Goal: Register for event/course

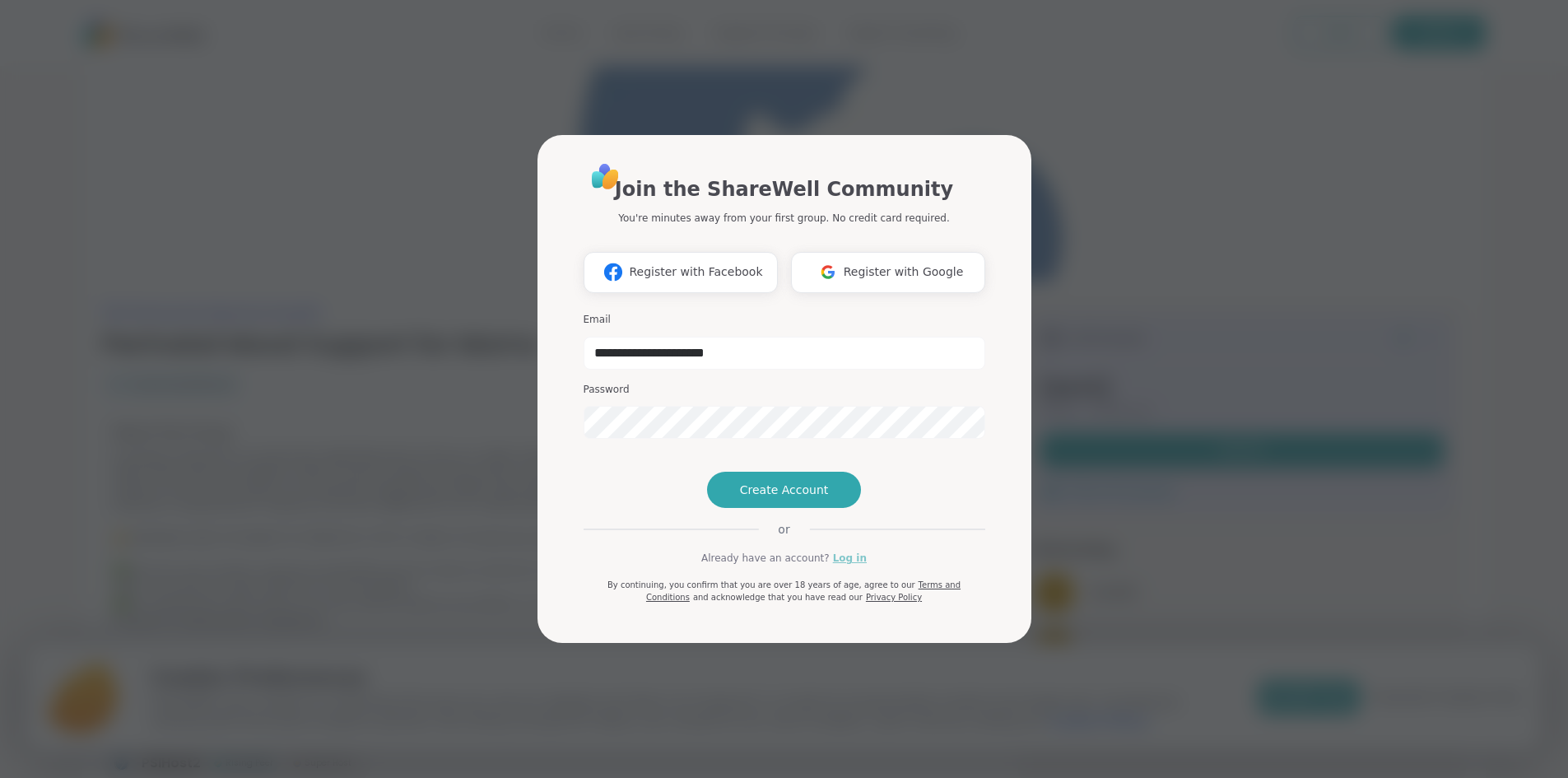
click at [843, 566] on link "Log in" at bounding box center [849, 558] width 33 height 15
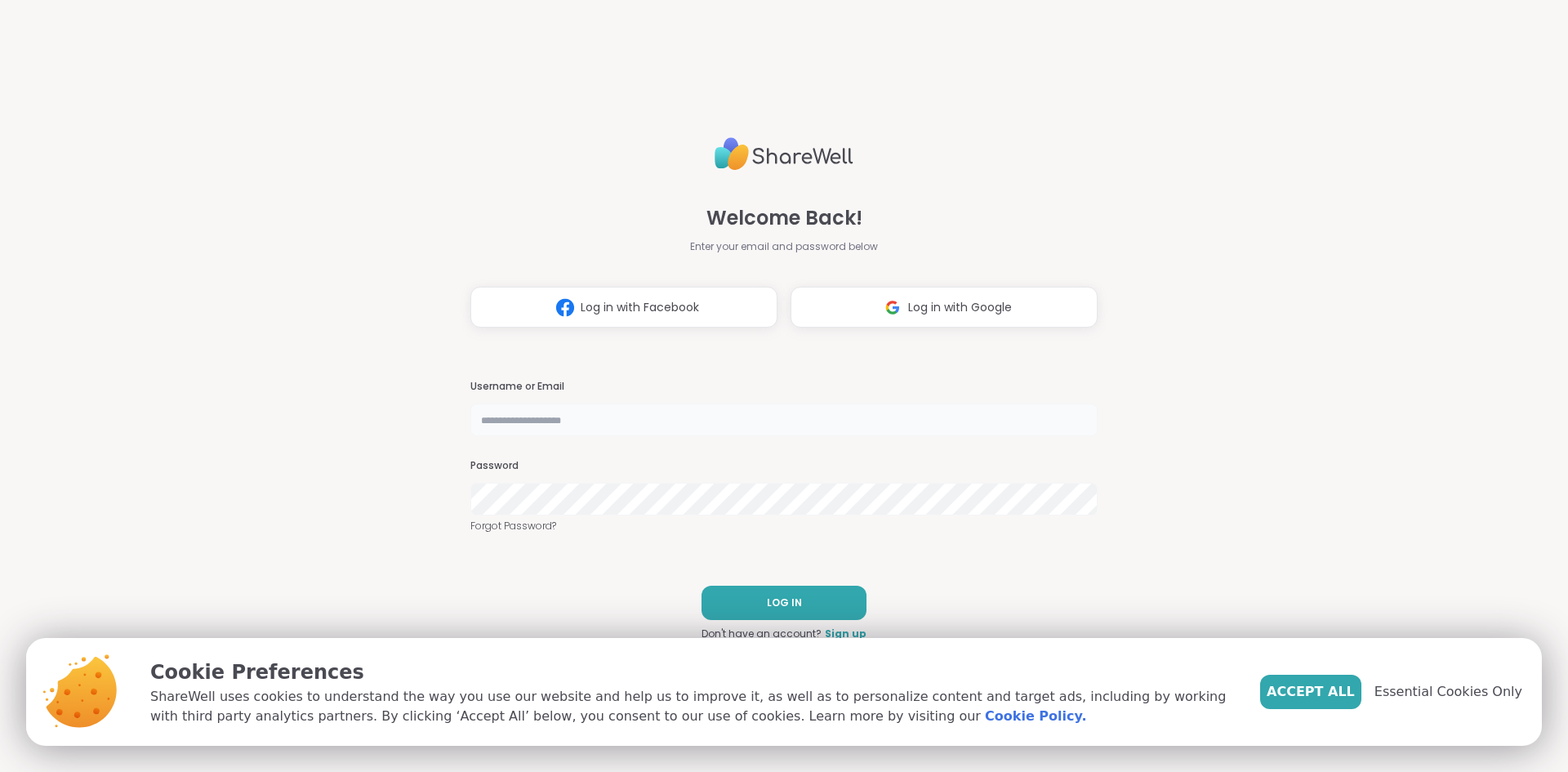
click at [506, 421] on input "text" at bounding box center [784, 420] width 627 height 32
type input "**********"
click at [771, 591] on button "LOG IN" at bounding box center [784, 603] width 165 height 34
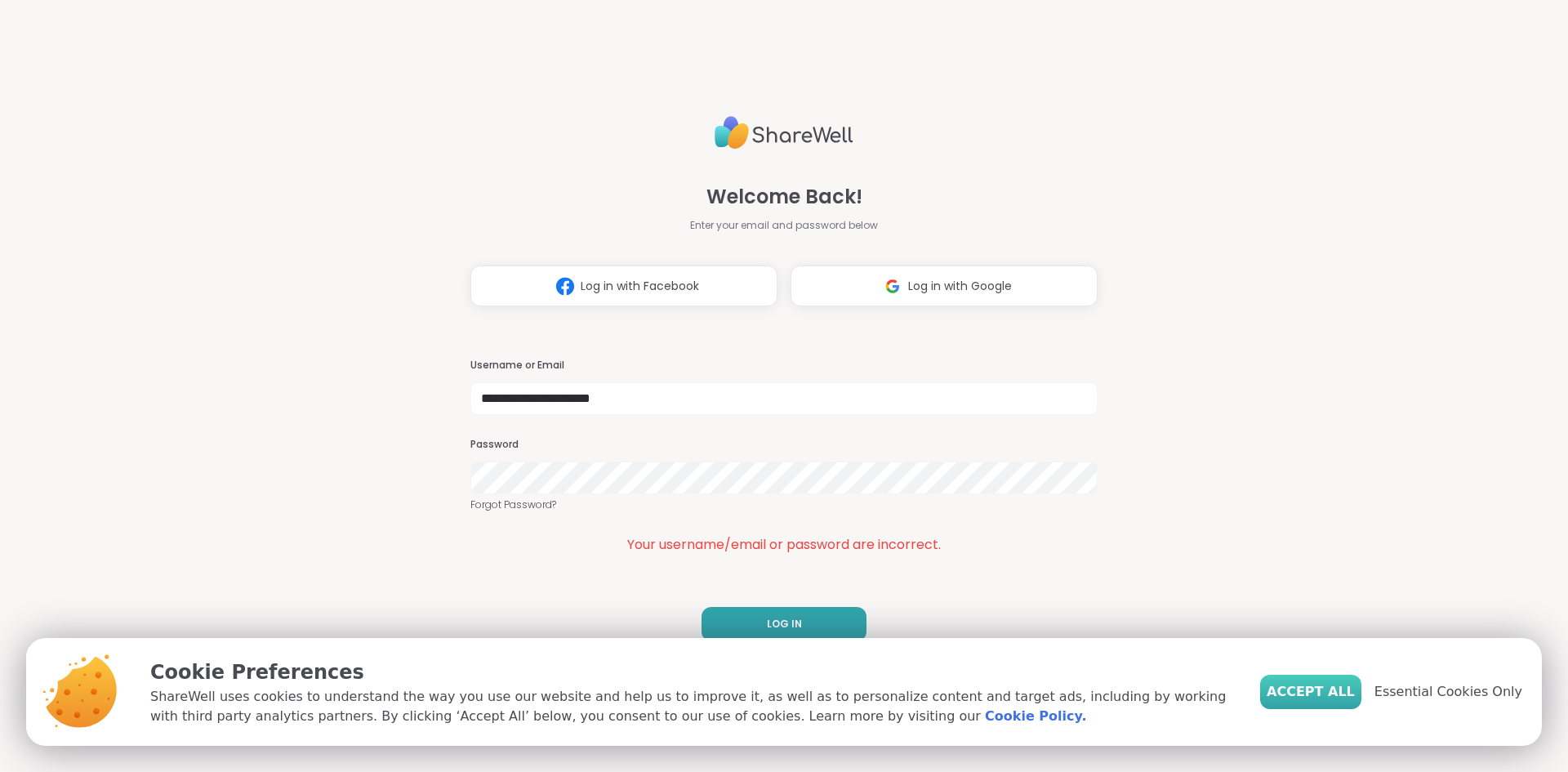
click at [1328, 693] on span "Accept All" at bounding box center [1311, 691] width 88 height 20
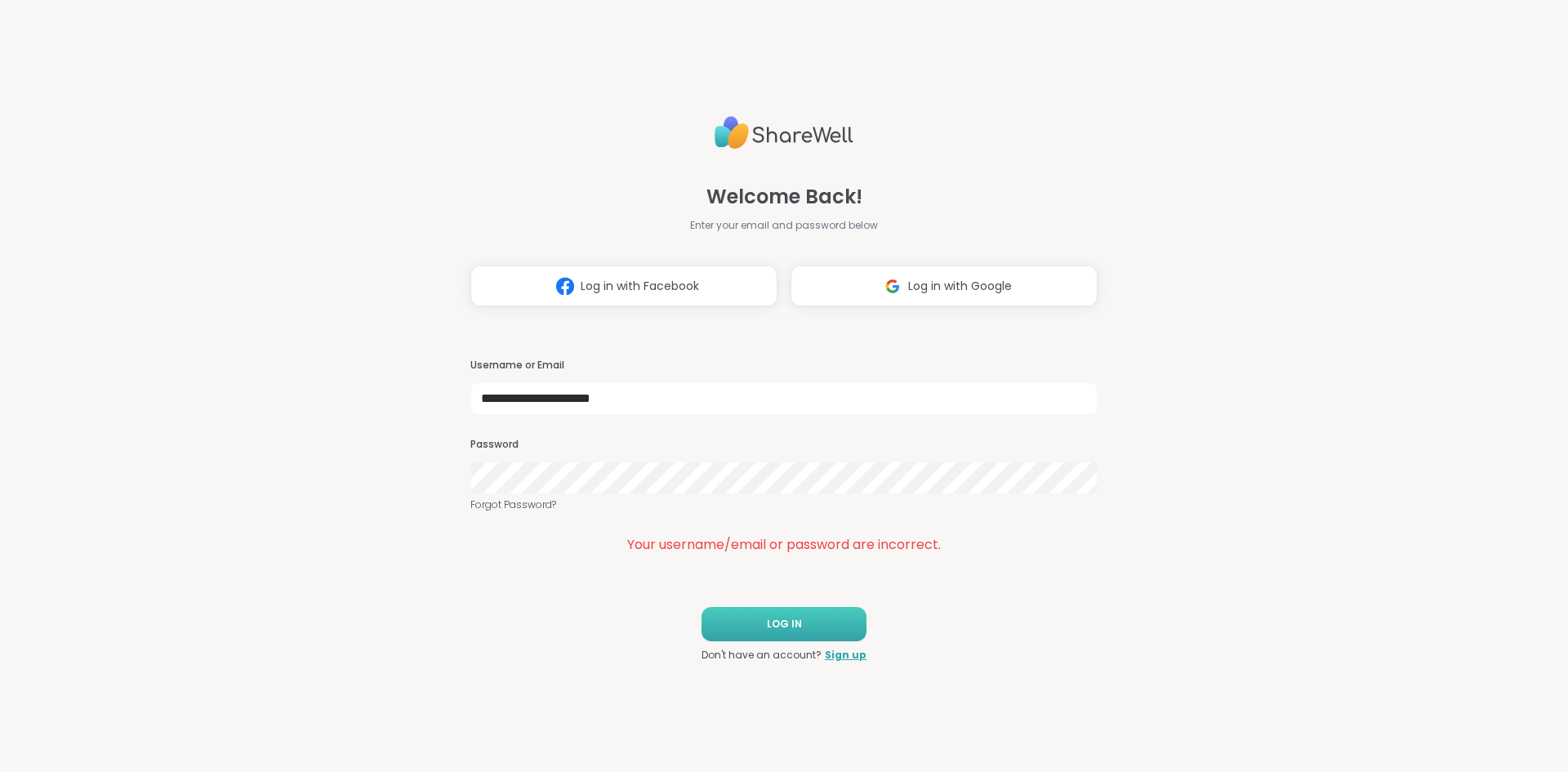
click at [772, 624] on span "LOG IN" at bounding box center [784, 623] width 35 height 14
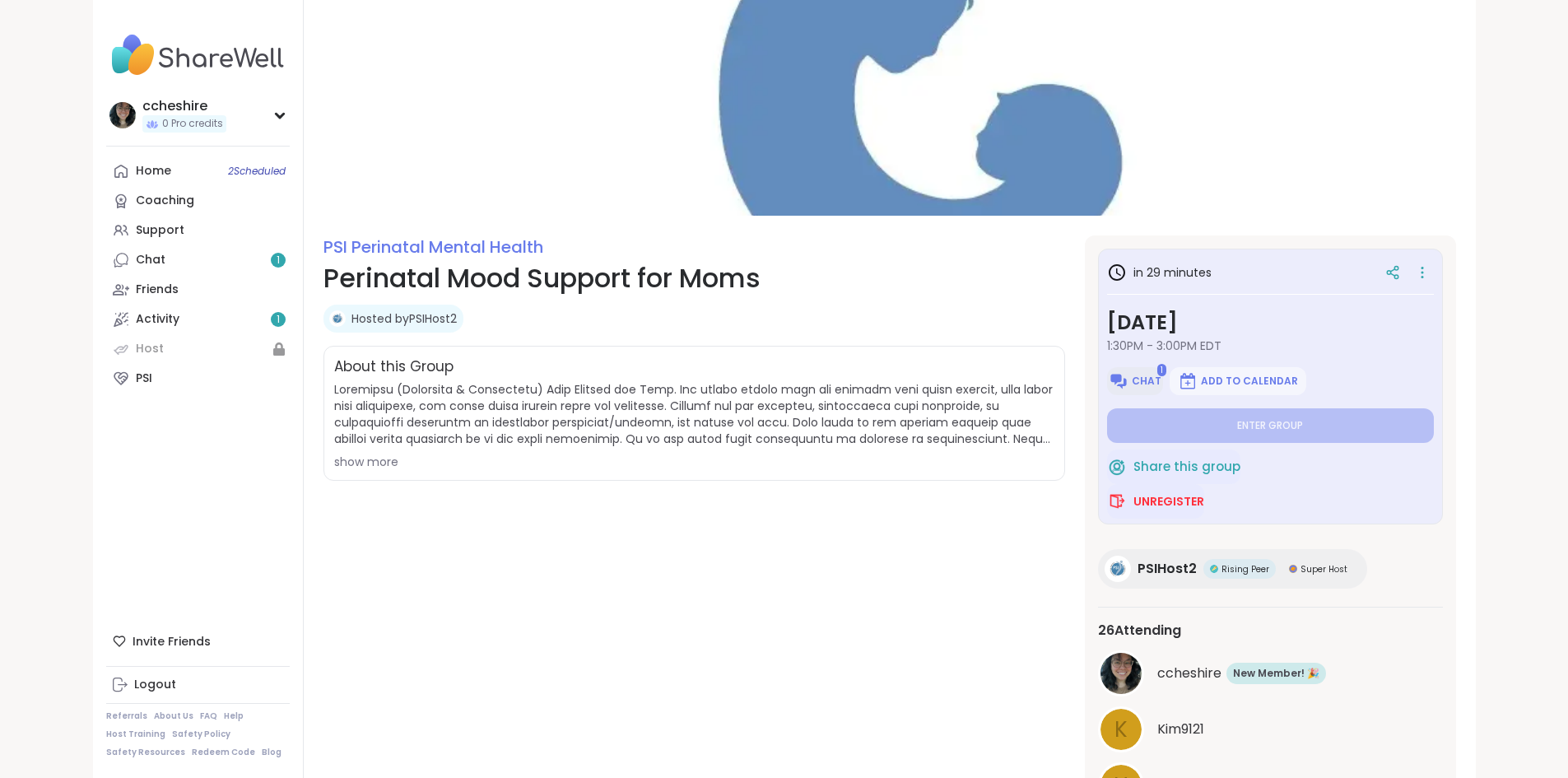
click at [1128, 385] on img at bounding box center [1118, 381] width 20 height 20
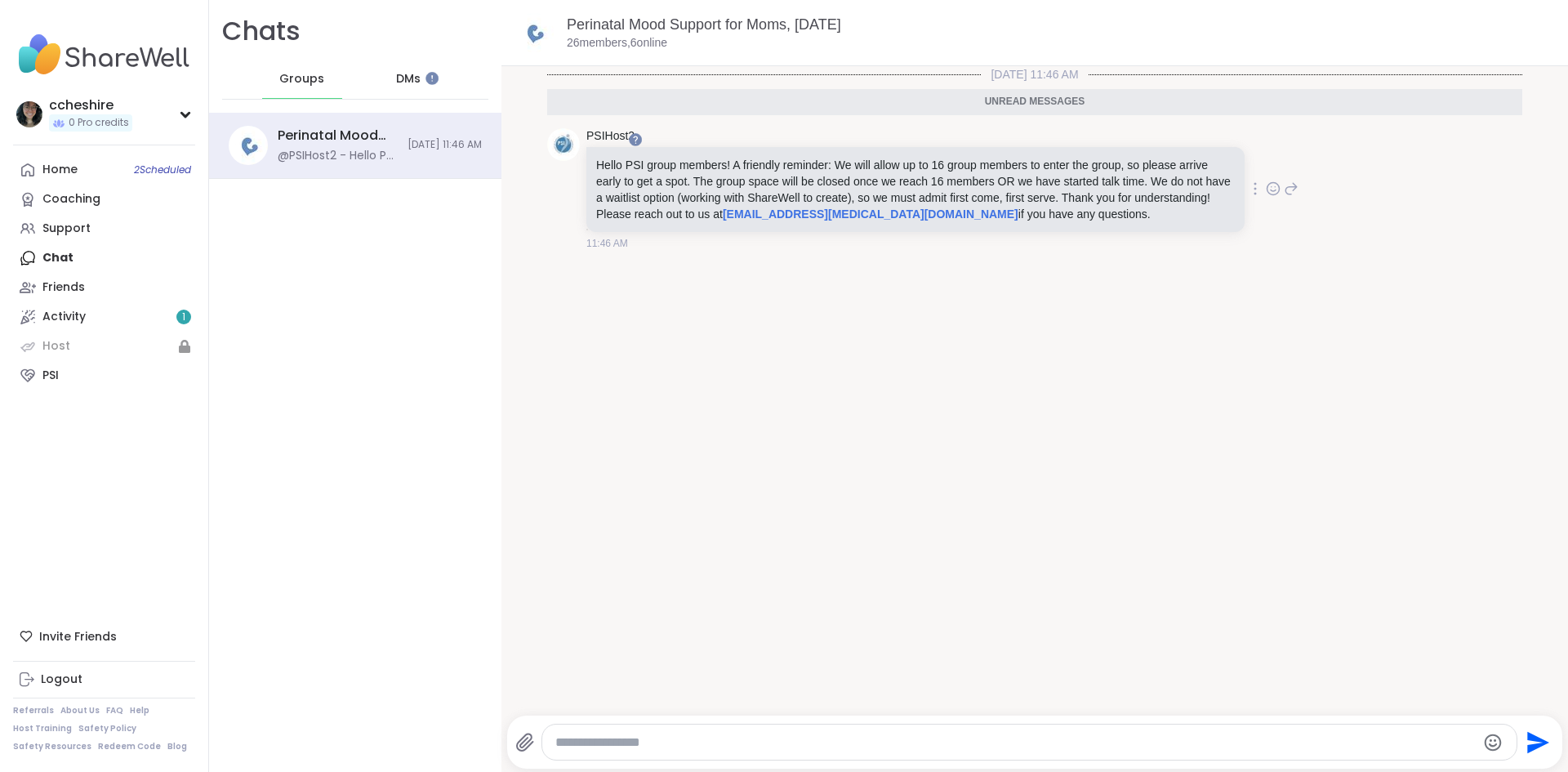
click at [1266, 186] on icon at bounding box center [1273, 189] width 14 height 16
click at [1100, 165] on div "Select Reaction: Thumbs up" at bounding box center [1107, 162] width 14 height 14
click at [650, 744] on textarea "Type your message" at bounding box center [1015, 742] width 921 height 16
type textarea "**********"
click at [1527, 741] on icon "Send" at bounding box center [1538, 742] width 22 height 22
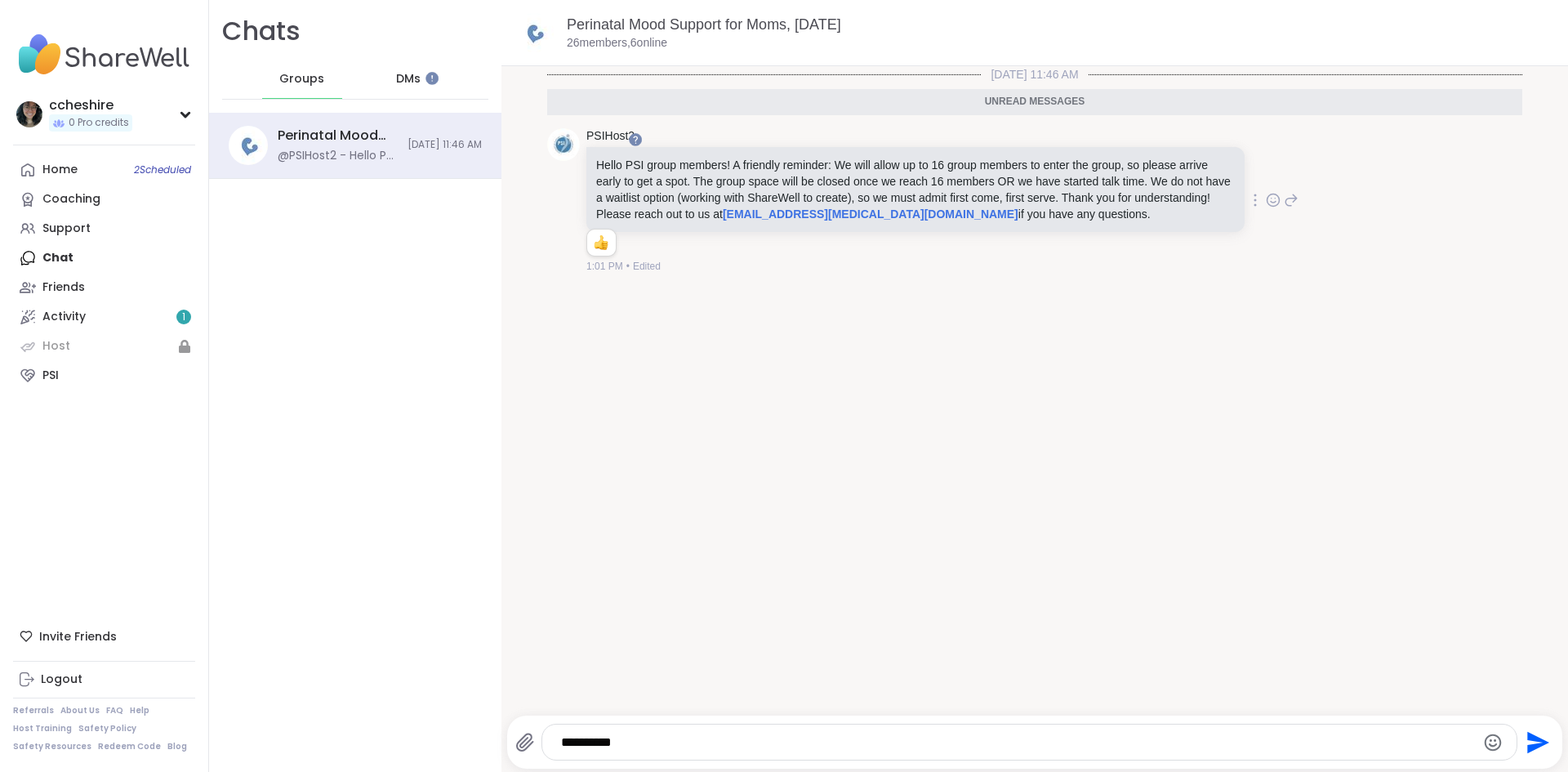
type textarea "*"
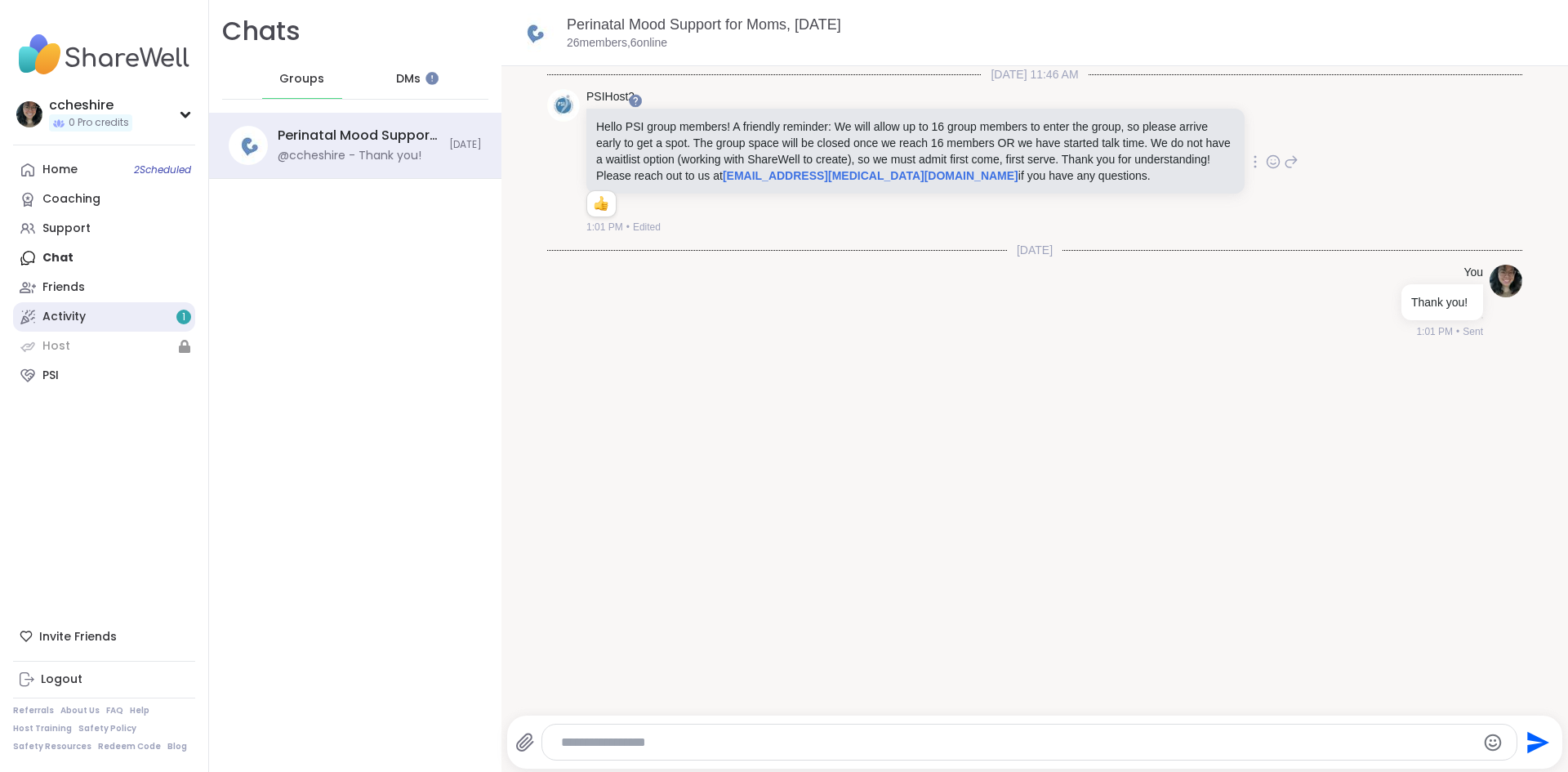
click at [88, 315] on link "Activity 1" at bounding box center [104, 317] width 183 height 30
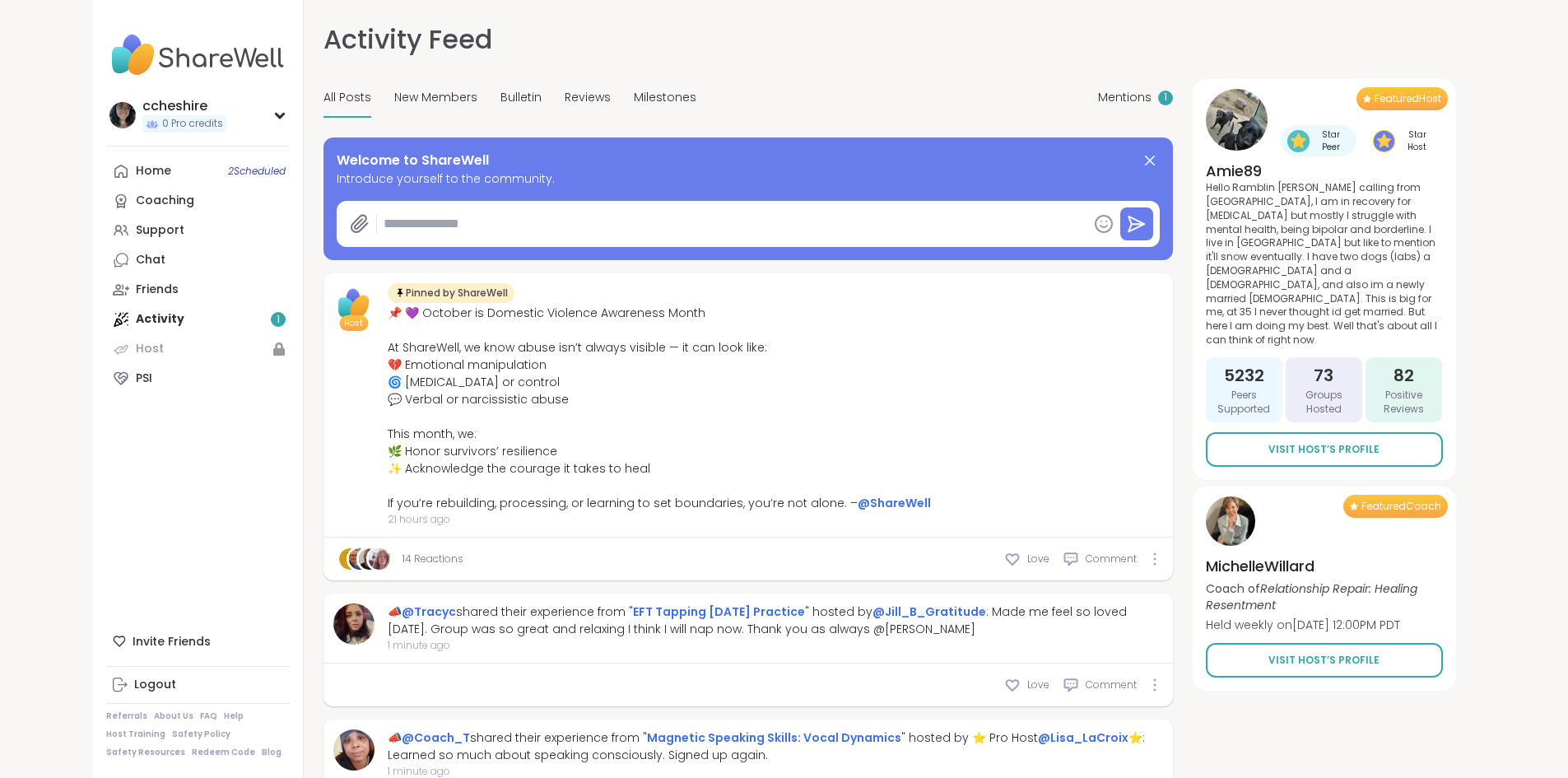
type textarea "*"
click at [106, 162] on link "Home 2 Scheduled" at bounding box center [198, 171] width 184 height 30
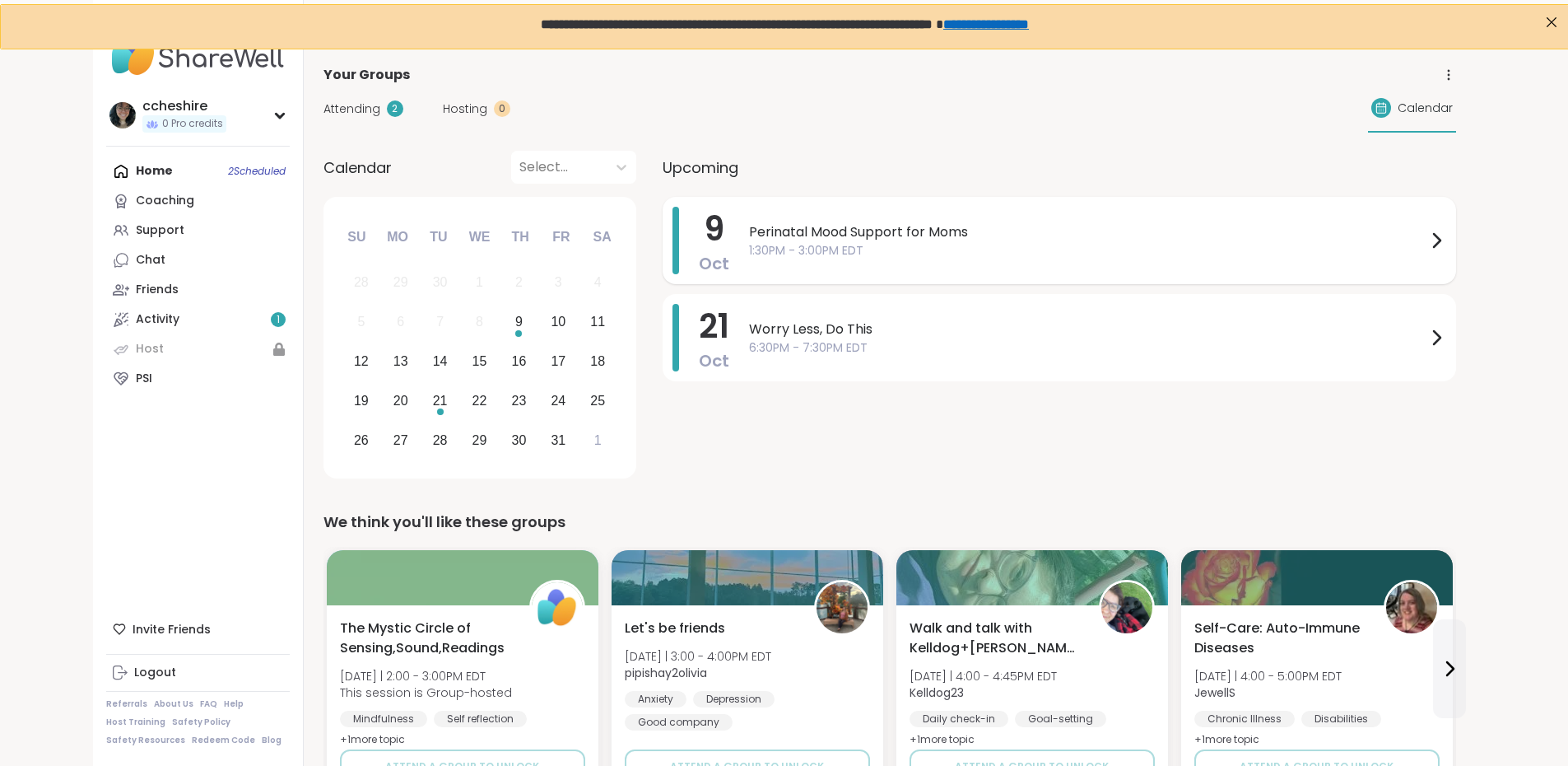
click at [751, 225] on span "Perinatal Mood Support for Moms" at bounding box center [1088, 232] width 677 height 20
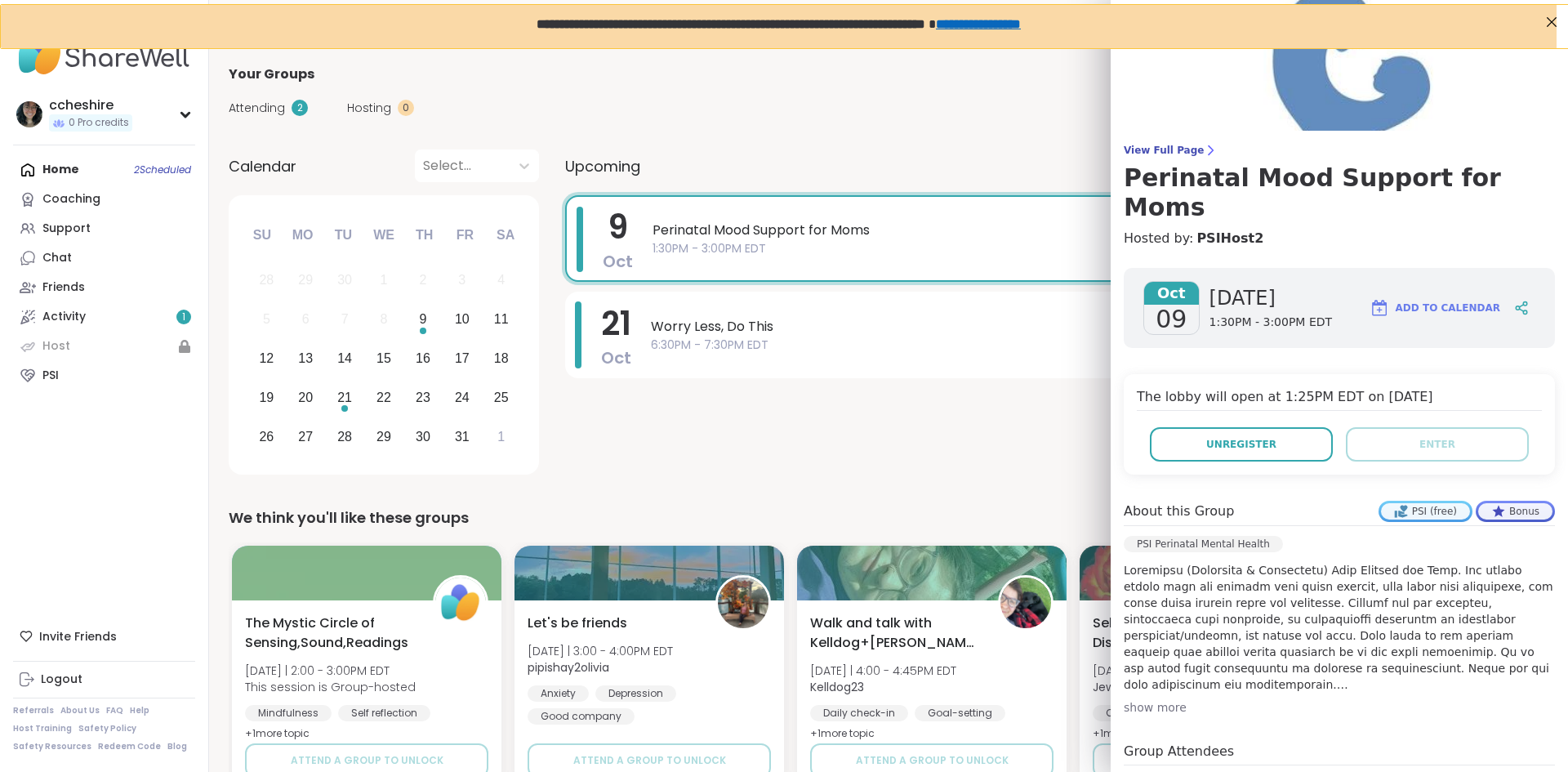
click at [1020, 30] on link "**********" at bounding box center [978, 23] width 85 height 11
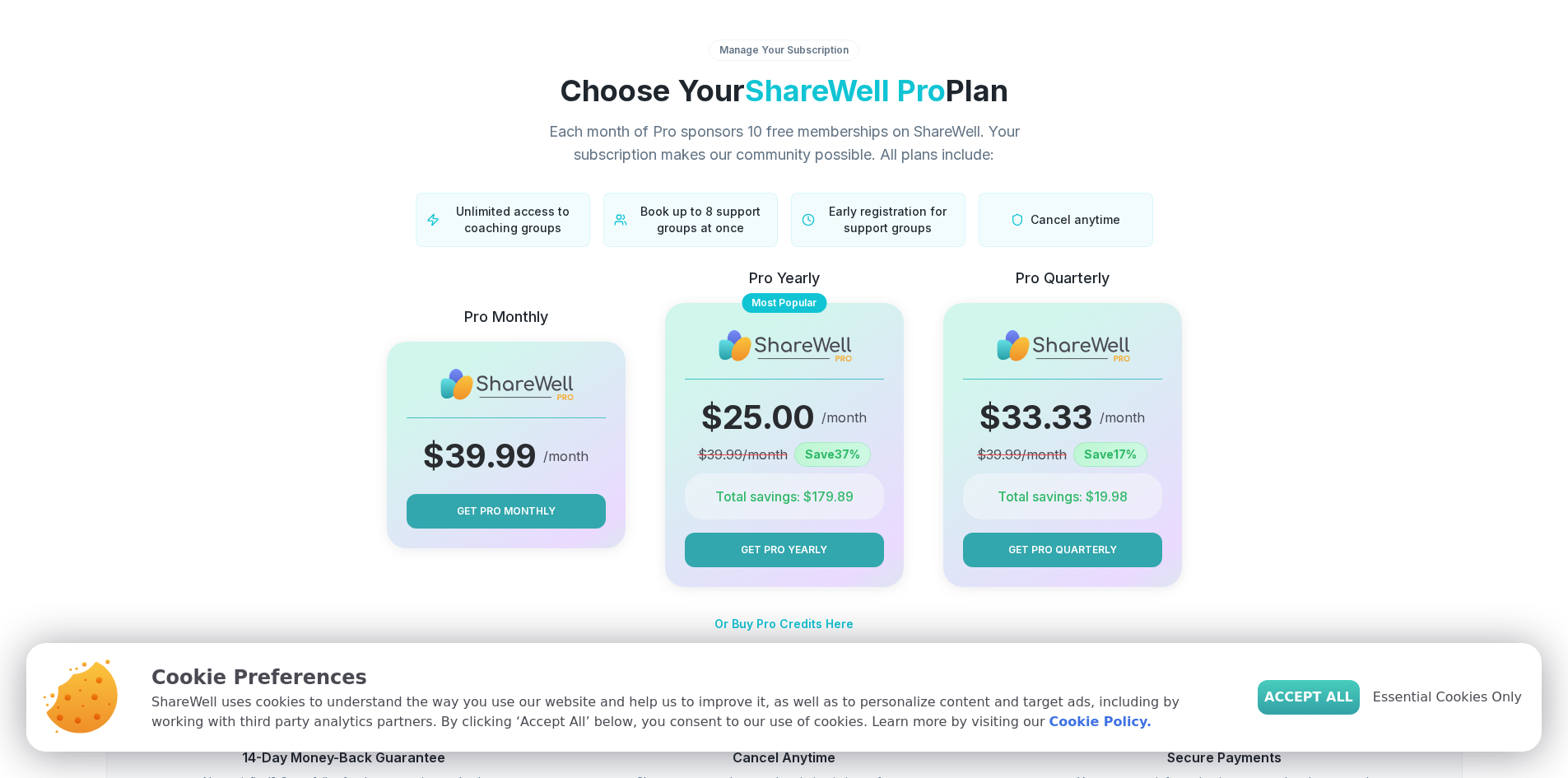
click at [1337, 692] on span "Accept All" at bounding box center [1309, 697] width 89 height 20
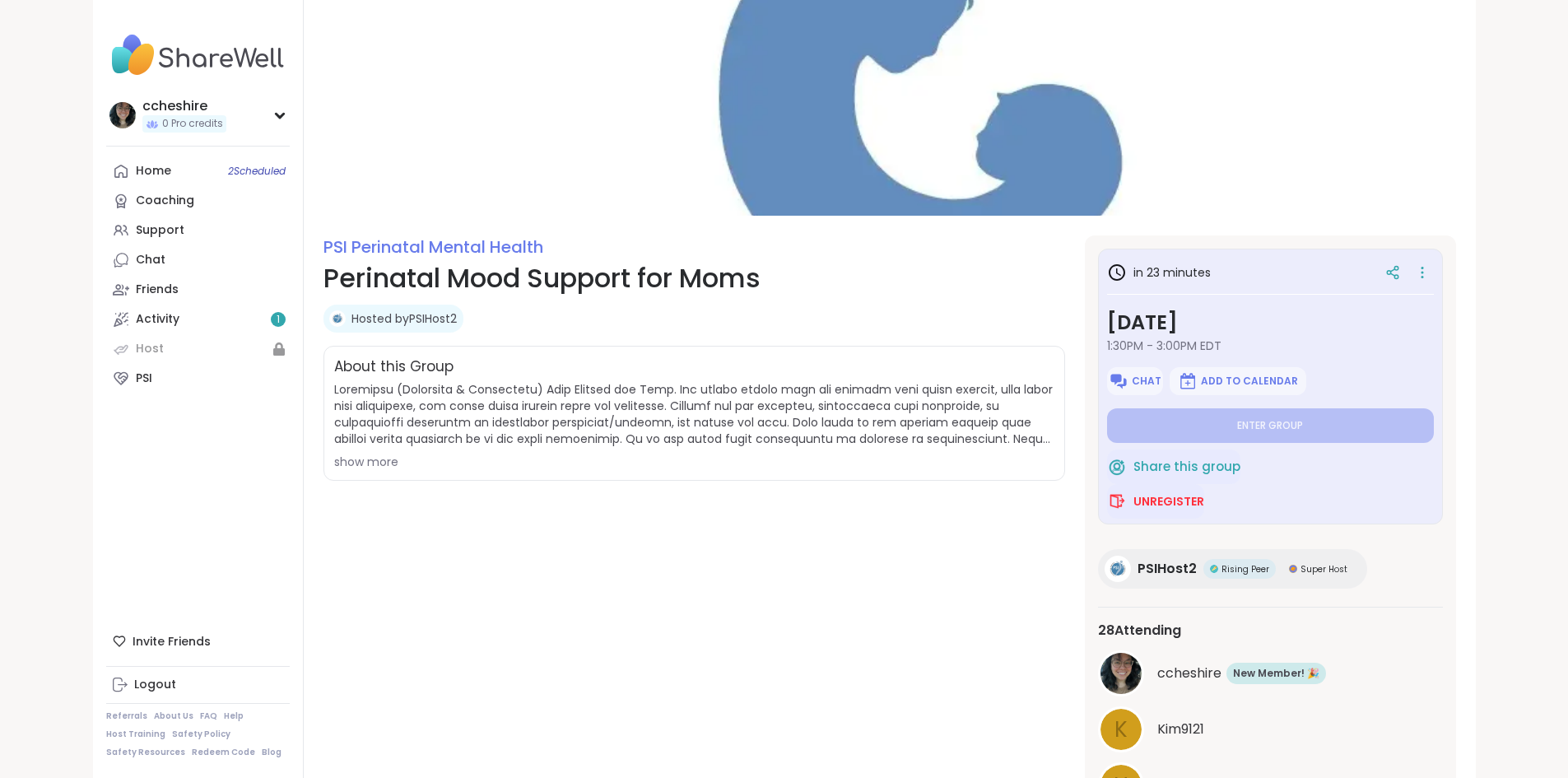
click at [664, 511] on div "PSI Perinatal Mental Health Perinatal Mood Support for Moms Hosted by PSIHost2 …" at bounding box center [694, 549] width 742 height 627
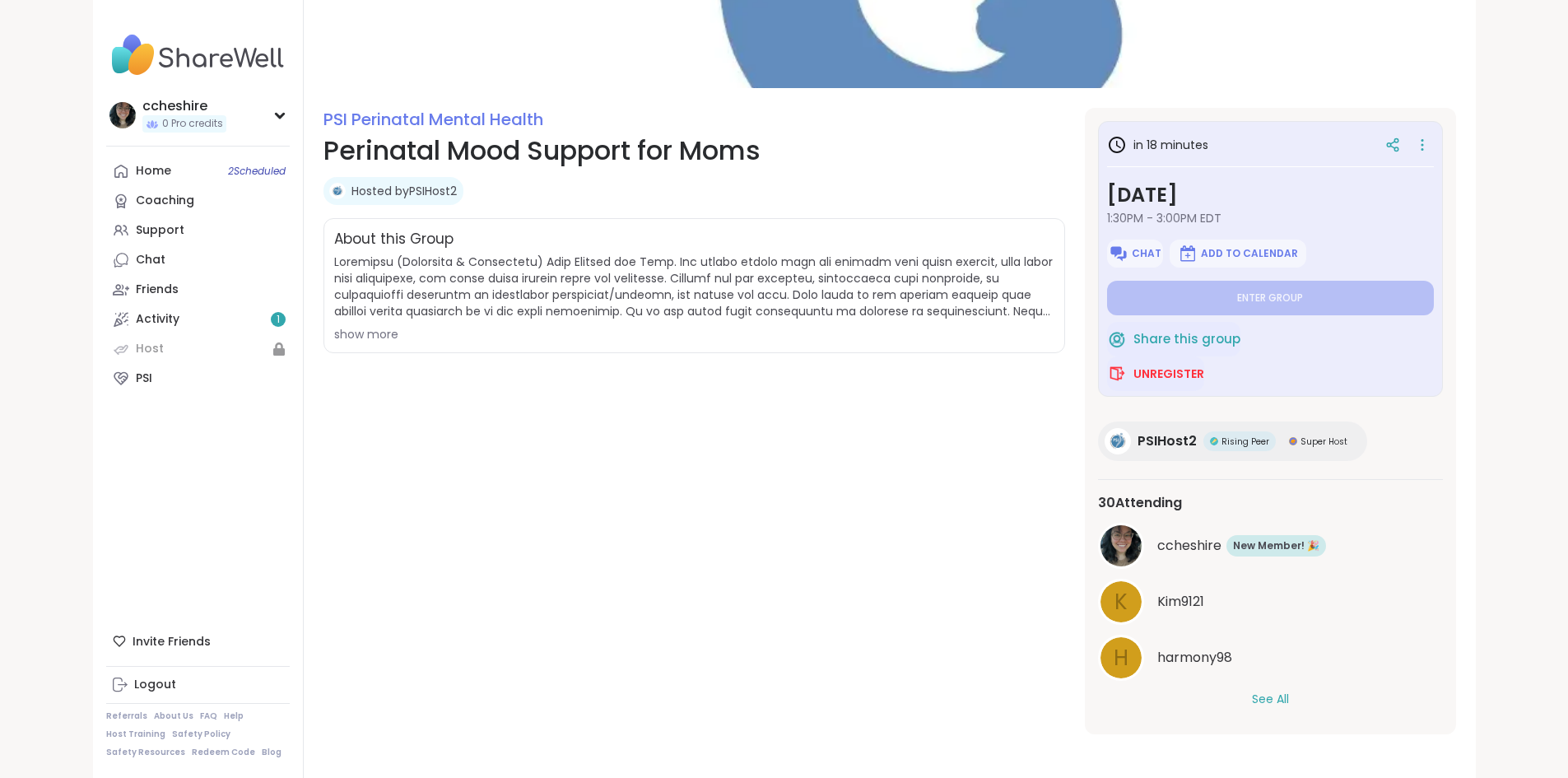
scroll to position [130, 0]
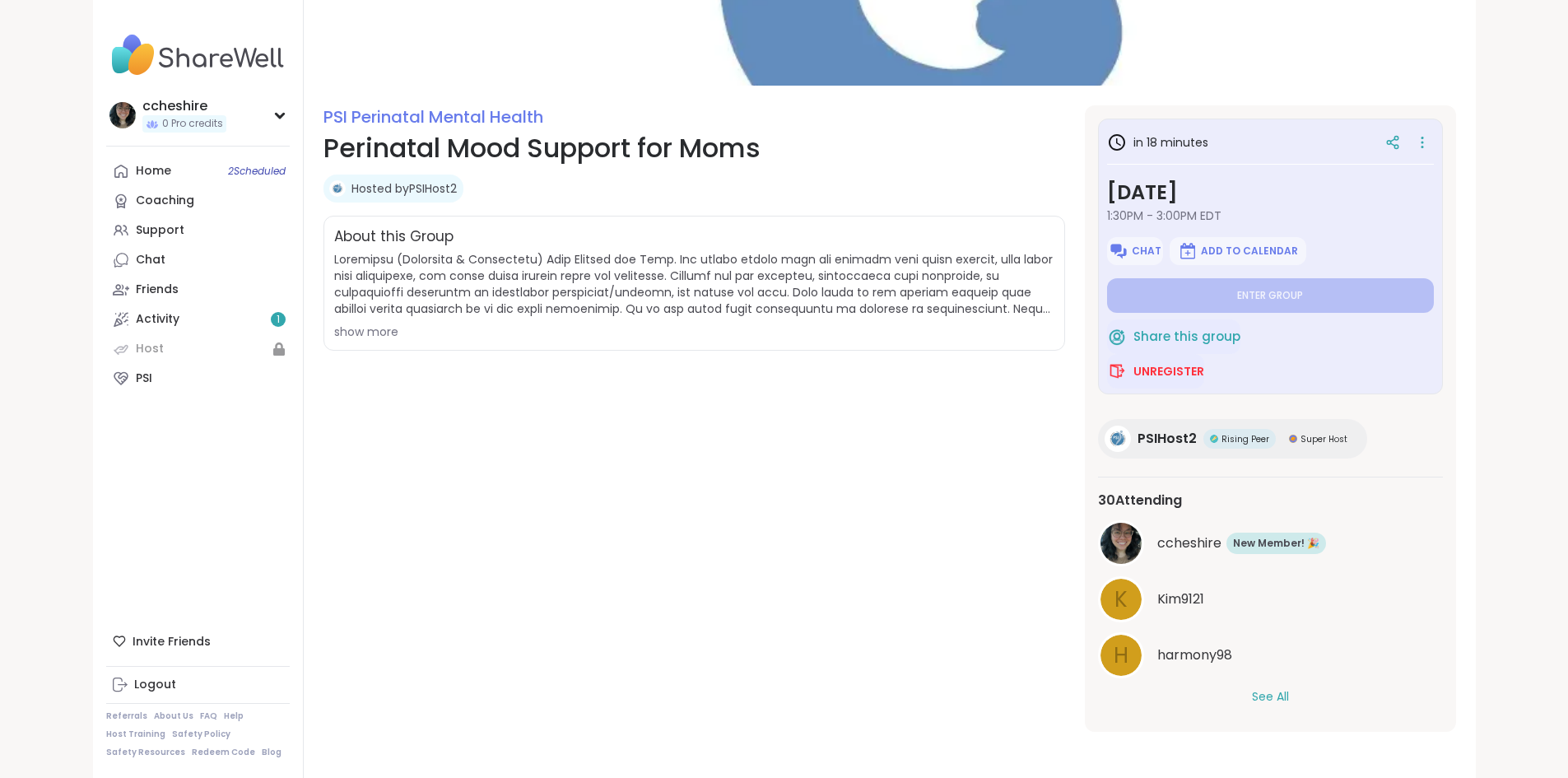
click at [1289, 701] on button "See All" at bounding box center [1270, 697] width 37 height 17
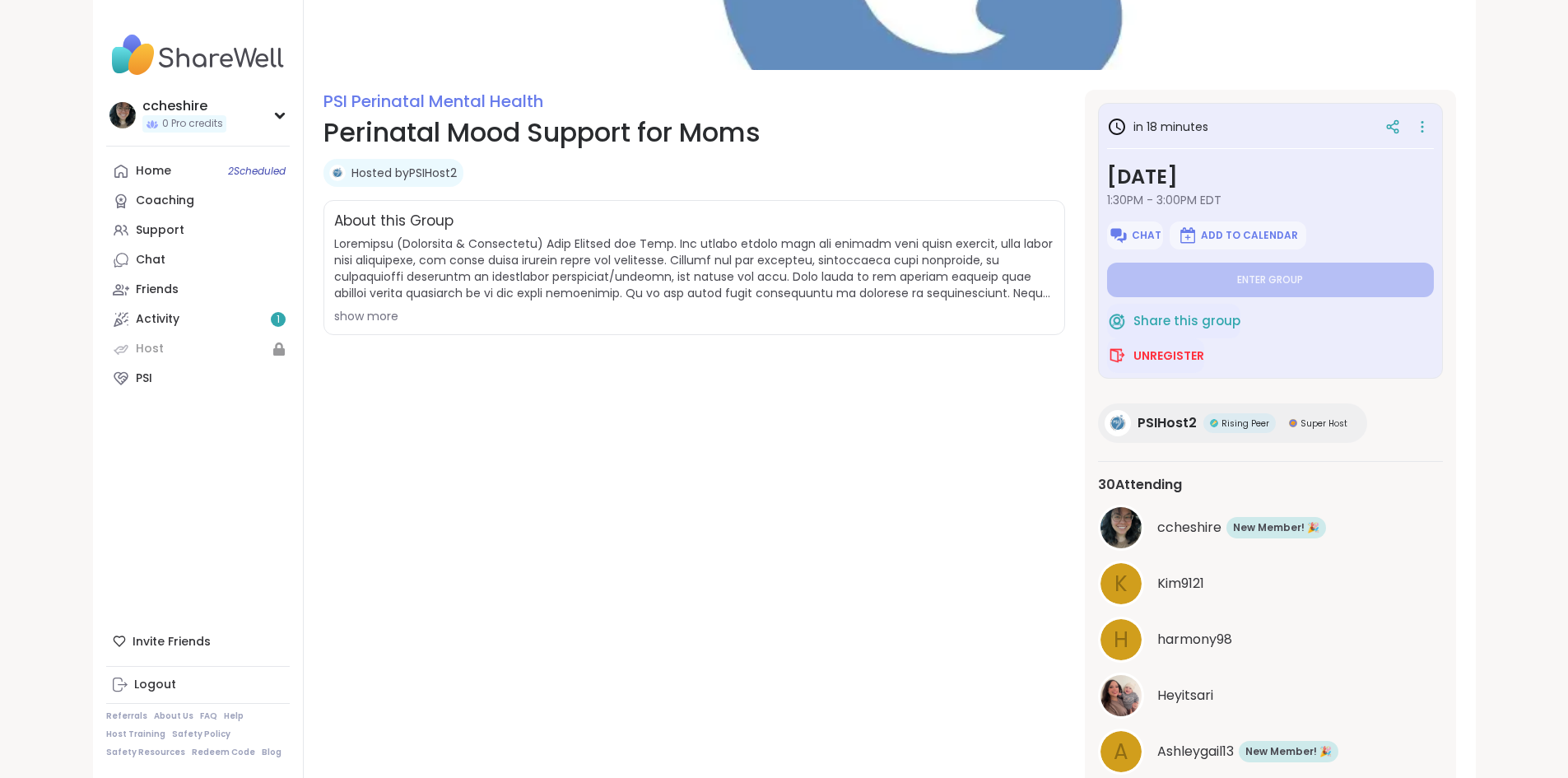
scroll to position [0, 0]
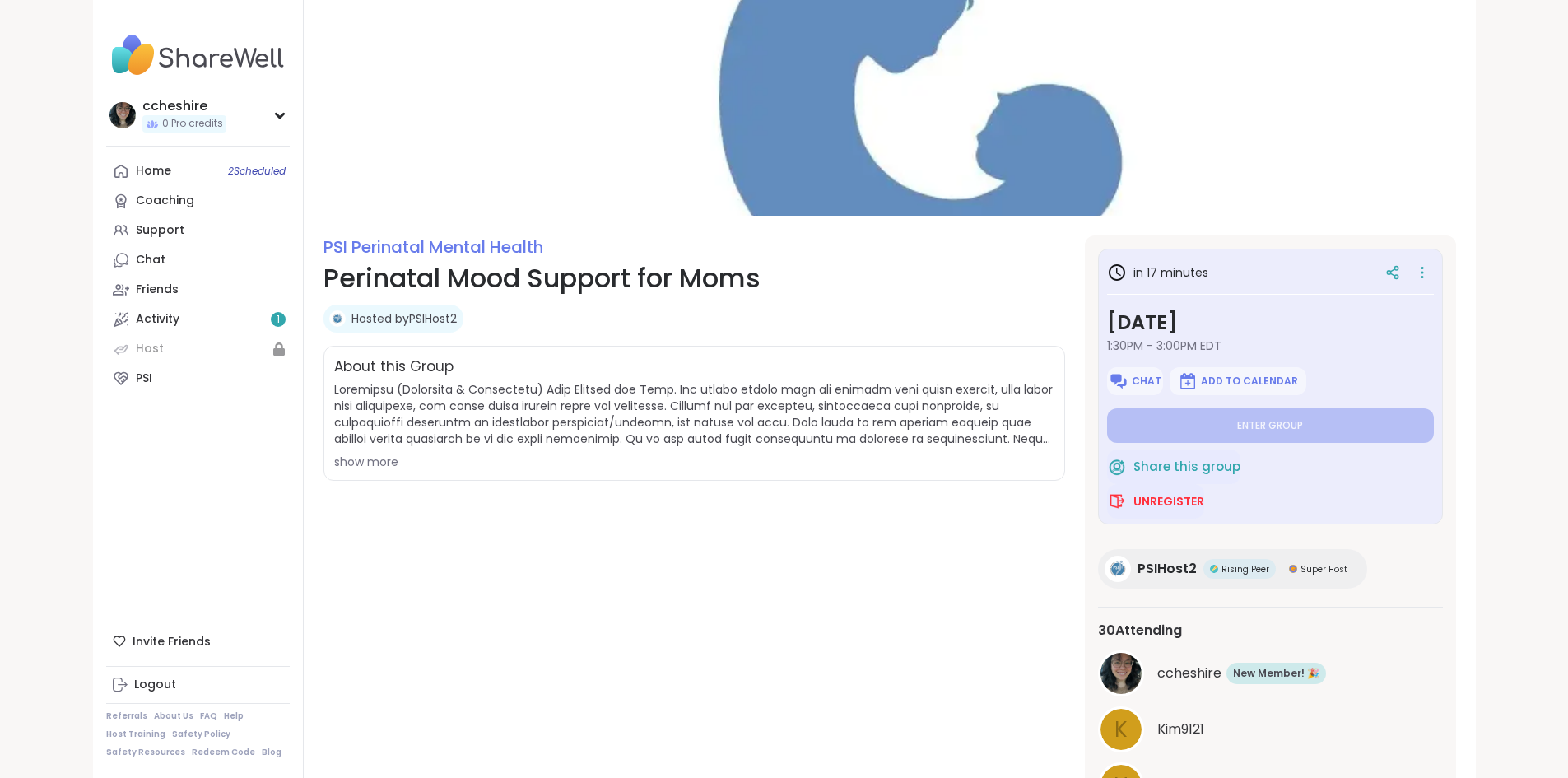
click at [824, 431] on span at bounding box center [695, 414] width 720 height 66
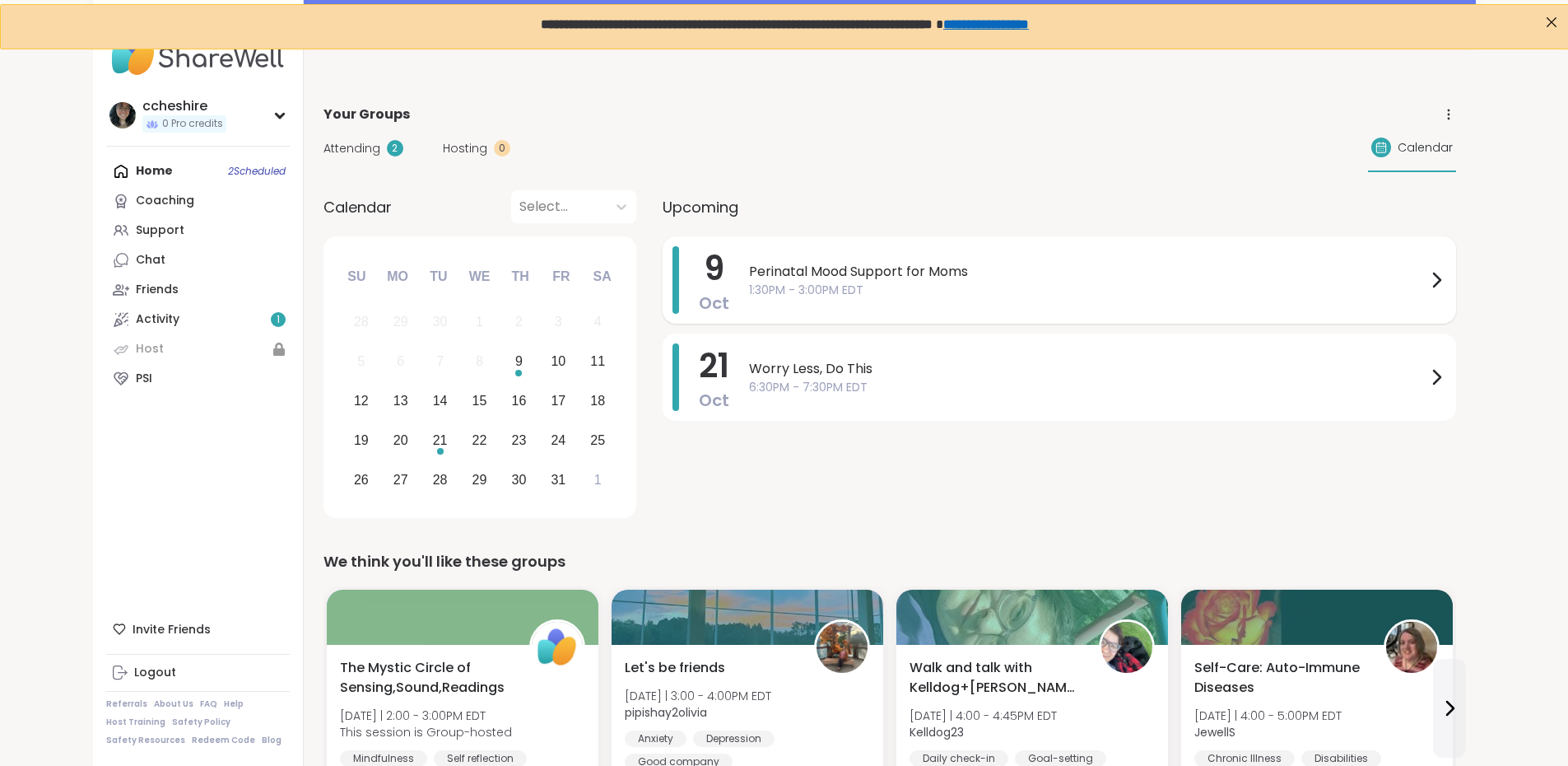
click at [881, 277] on span "Perinatal Mood Support for Moms" at bounding box center [1088, 271] width 677 height 20
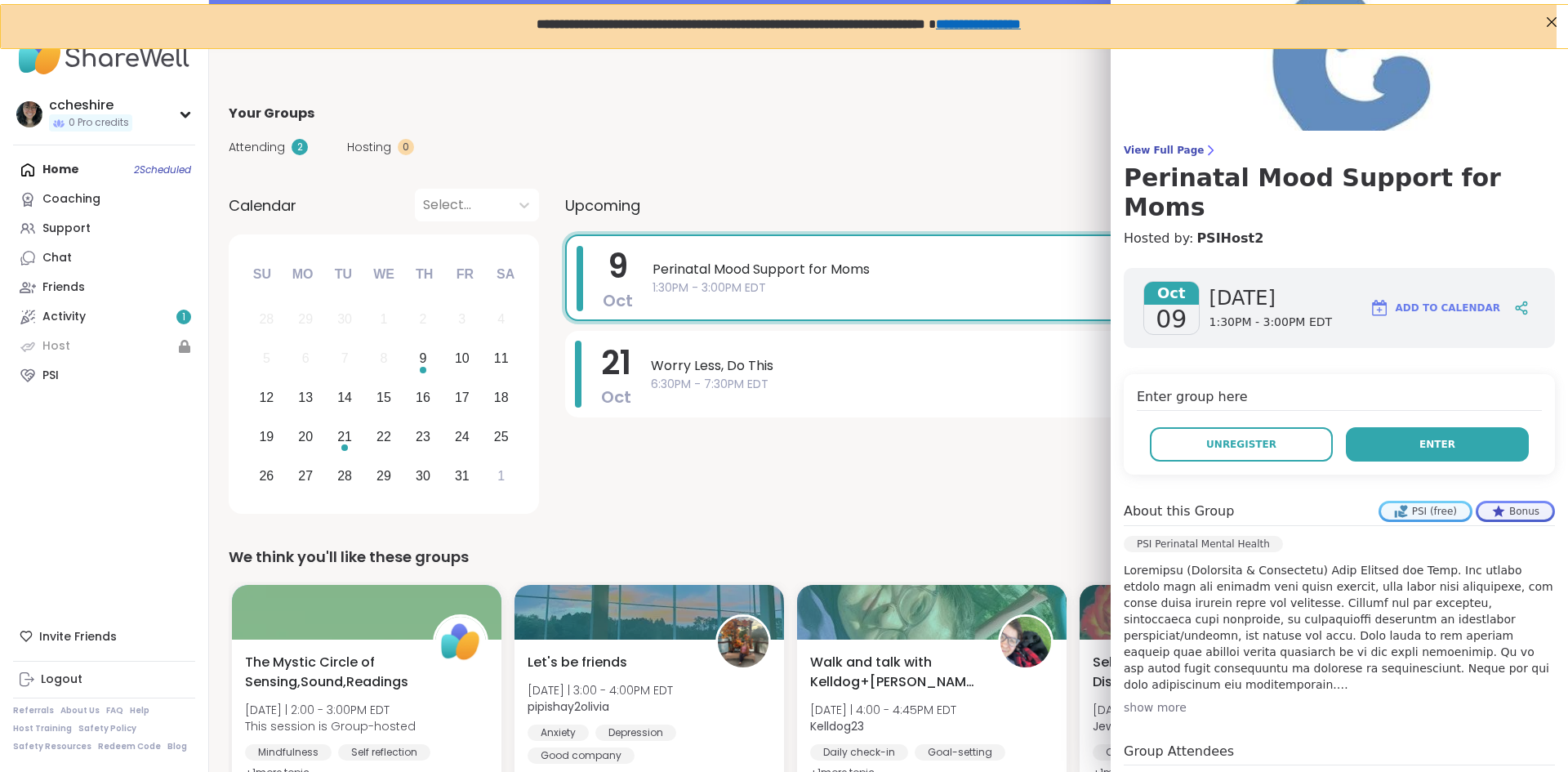
click at [1419, 437] on span "Enter" at bounding box center [1437, 444] width 36 height 14
